Goal: Find contact information

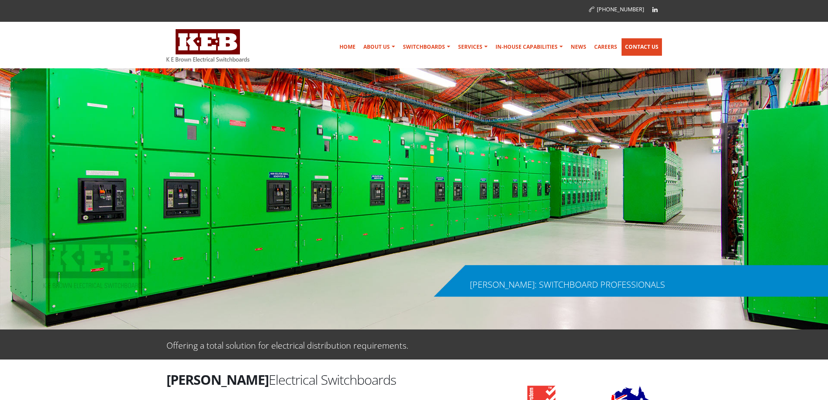
click at [635, 49] on link "Contact Us" at bounding box center [642, 46] width 40 height 17
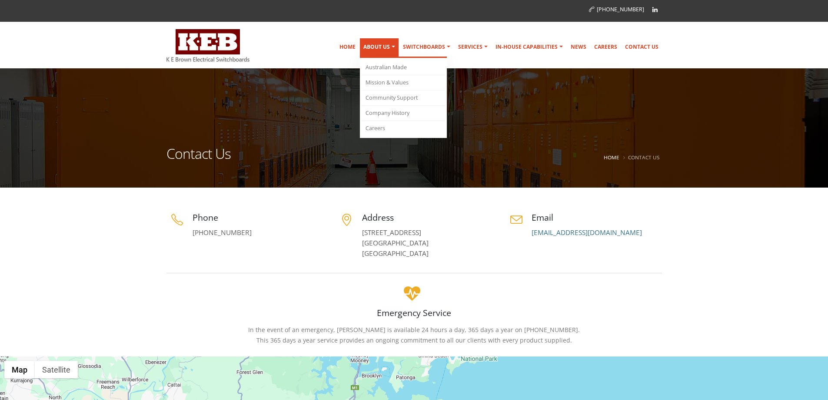
click at [374, 47] on link "About Us" at bounding box center [379, 48] width 39 height 20
